Goal: Information Seeking & Learning: Find specific fact

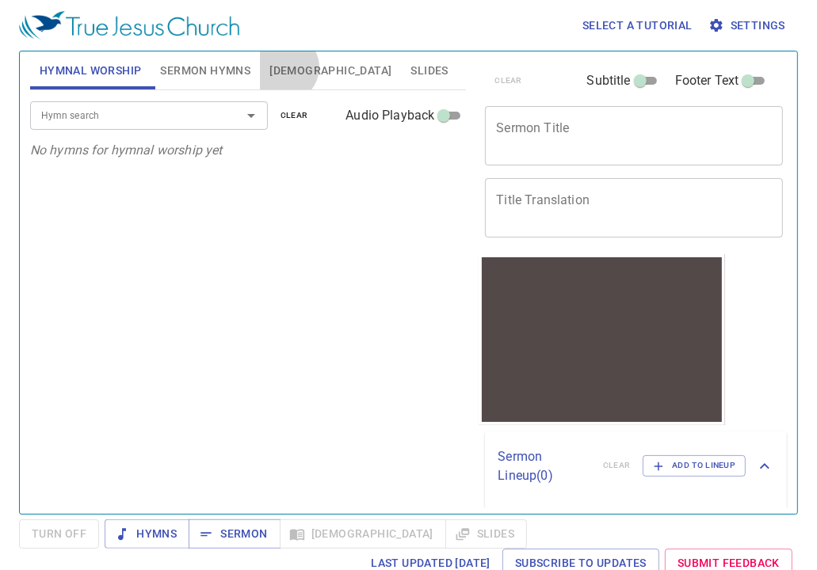
click at [283, 67] on span "[DEMOGRAPHIC_DATA]" at bounding box center [330, 71] width 122 height 20
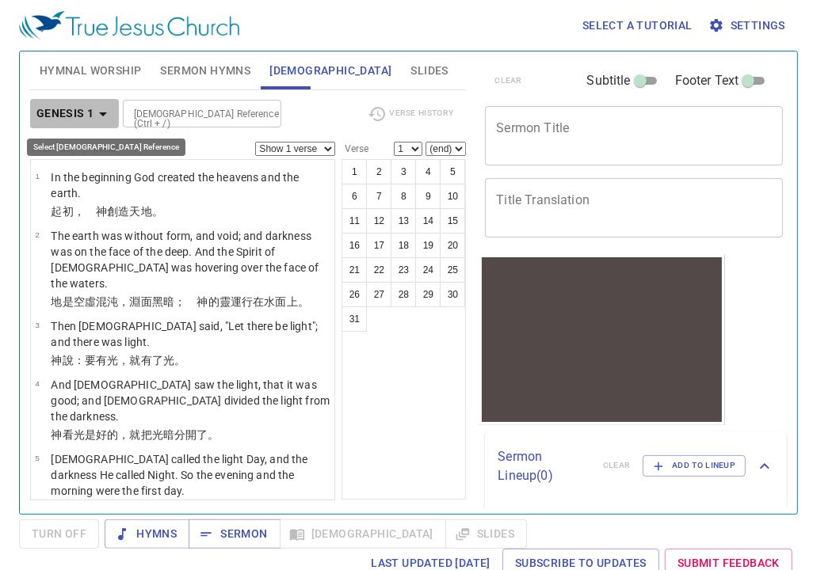
click at [66, 110] on b "Genesis 1" at bounding box center [65, 114] width 58 height 20
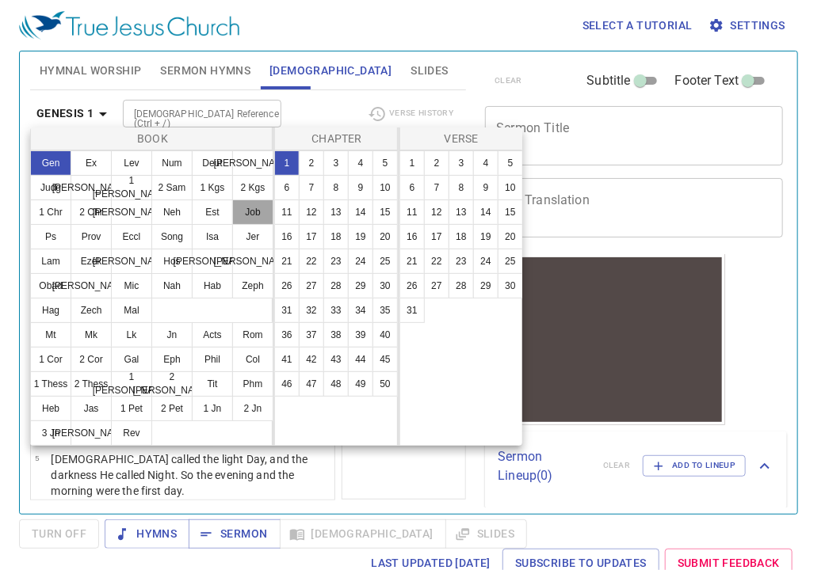
click at [256, 208] on button "Job" at bounding box center [252, 212] width 41 height 25
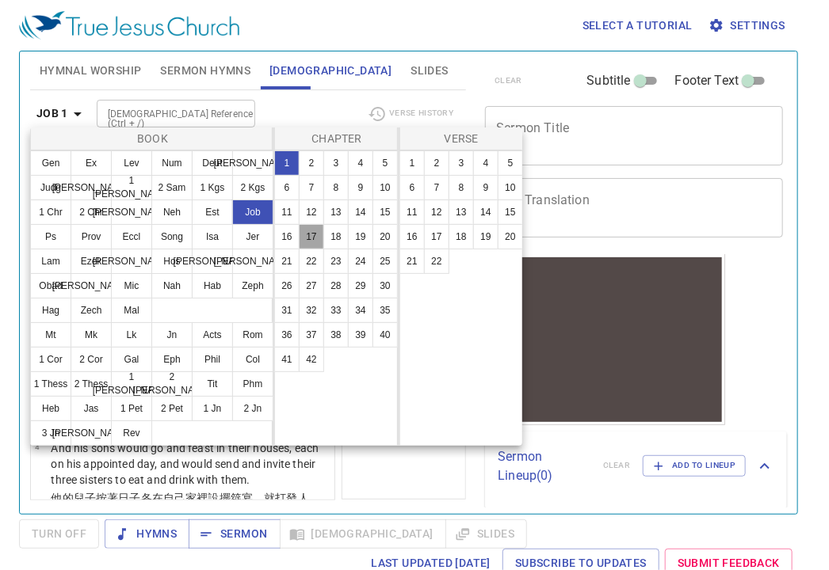
click at [308, 237] on button "17" at bounding box center [311, 236] width 25 height 25
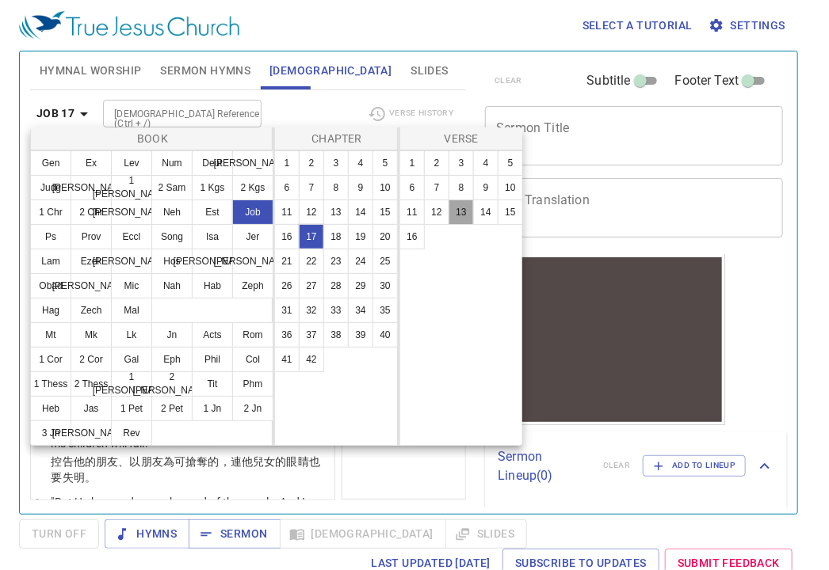
click at [461, 212] on button "13" at bounding box center [460, 212] width 25 height 25
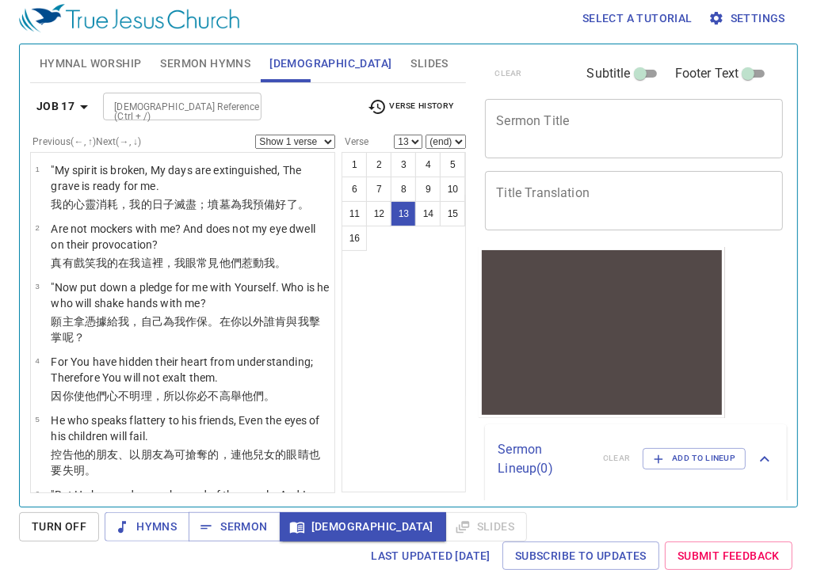
scroll to position [648, 0]
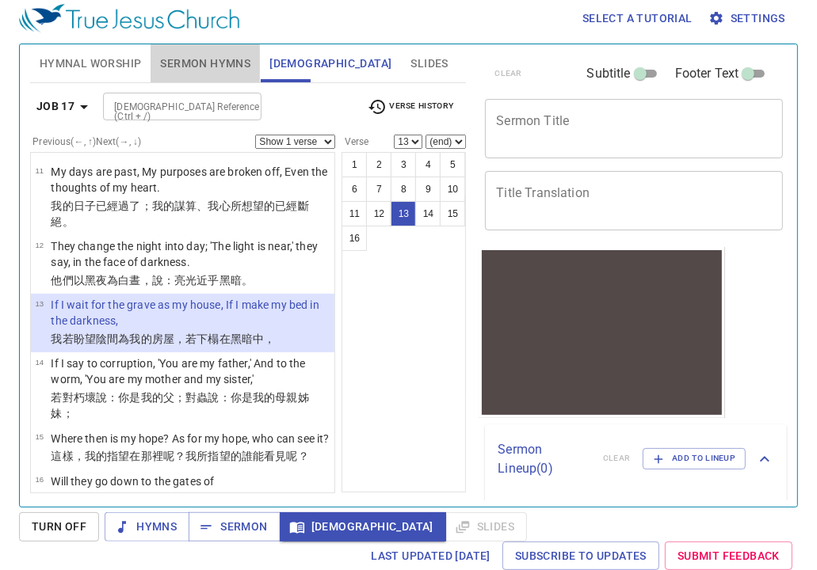
click at [202, 60] on span "Sermon Hymns" at bounding box center [205, 64] width 90 height 20
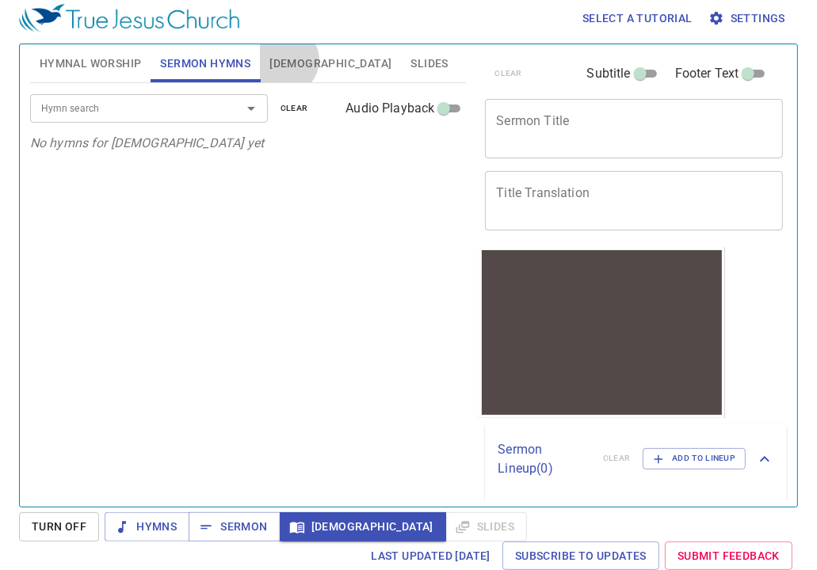
click at [283, 59] on span "[DEMOGRAPHIC_DATA]" at bounding box center [330, 64] width 122 height 20
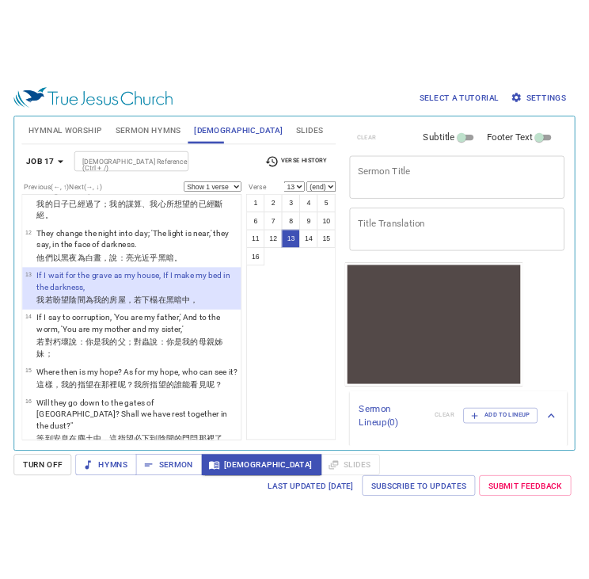
scroll to position [722, 0]
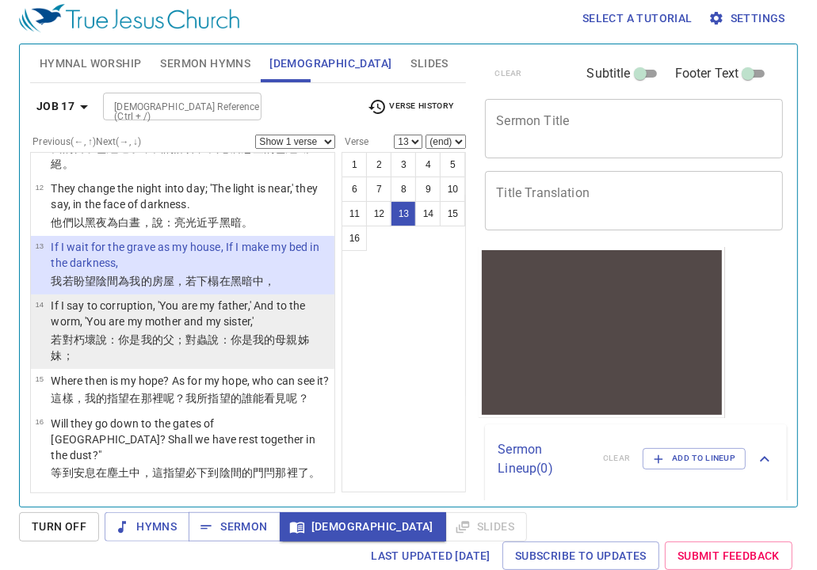
click at [38, 310] on td "14" at bounding box center [43, 315] width 16 height 34
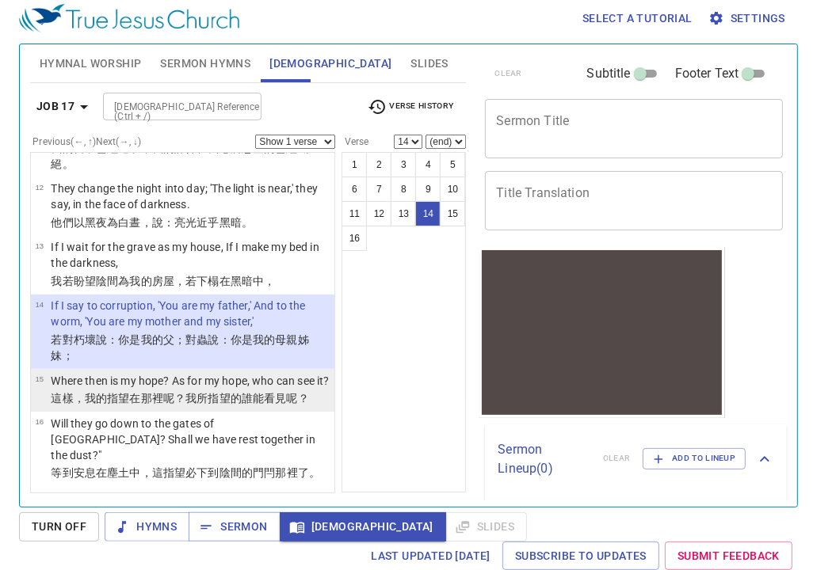
click at [32, 380] on li "15 Where then is my hope? As for my hope, who can see it? 這樣 ，我的指望 在那裡呢？我所指望的 誰…" at bounding box center [183, 390] width 304 height 43
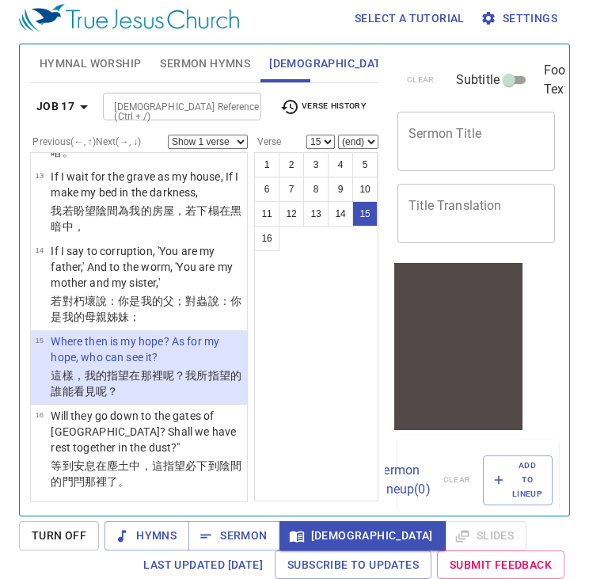
scroll to position [1077, 0]
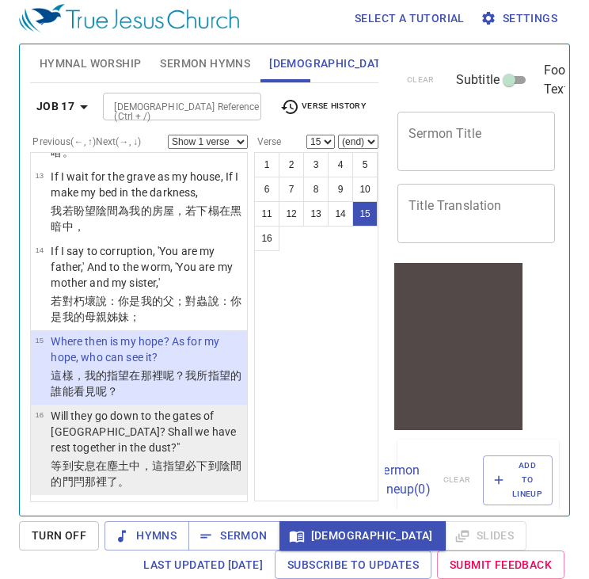
click at [38, 433] on td "16" at bounding box center [43, 433] width 16 height 50
select select "16"
